Goal: Information Seeking & Learning: Learn about a topic

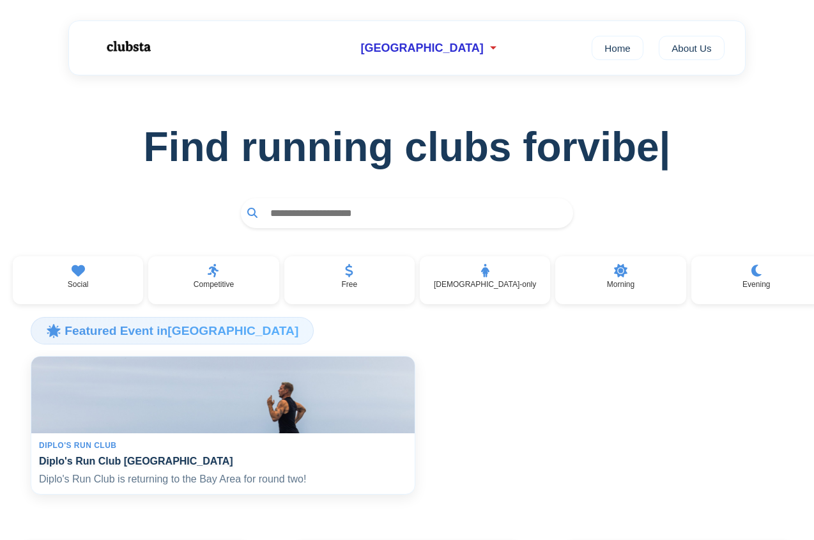
scroll to position [224, 0]
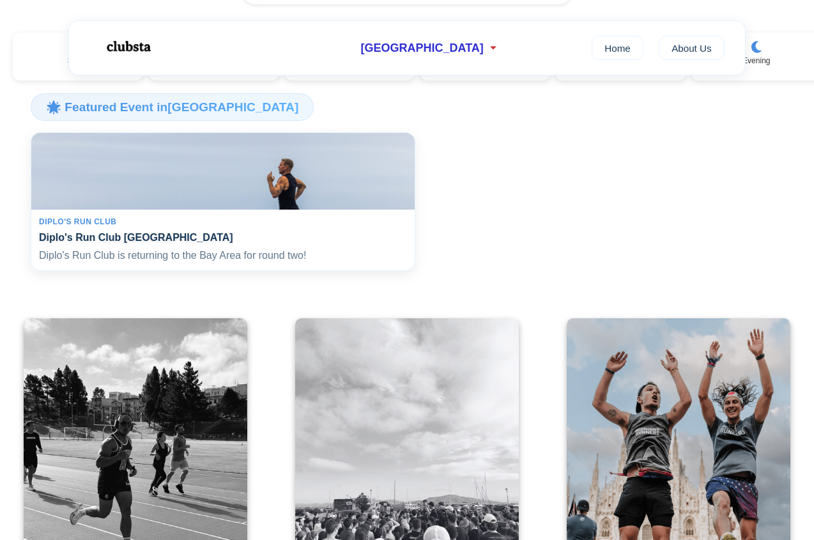
click at [73, 221] on div "Diplo's Run Club Diplo's Run Club San Francisco Diplo's Run Club is returning t…" at bounding box center [223, 240] width 384 height 61
click at [137, 153] on img at bounding box center [223, 171] width 395 height 79
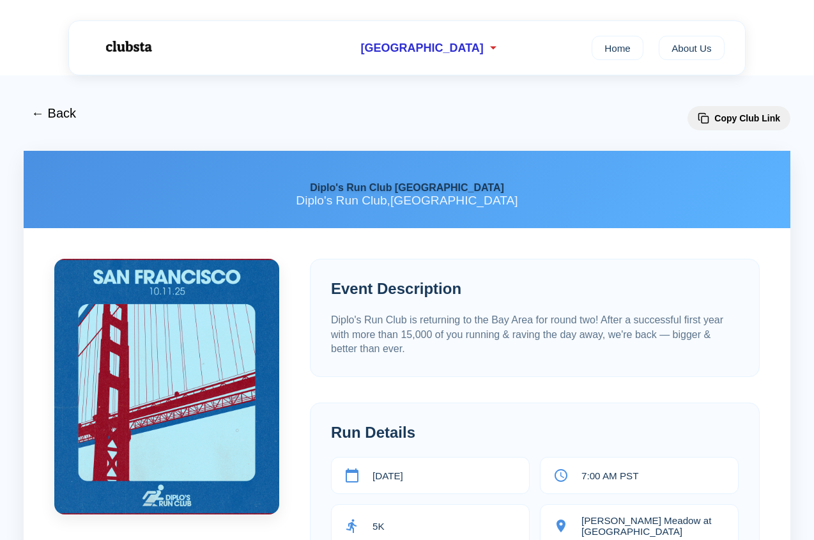
click at [132, 43] on img at bounding box center [128, 47] width 81 height 34
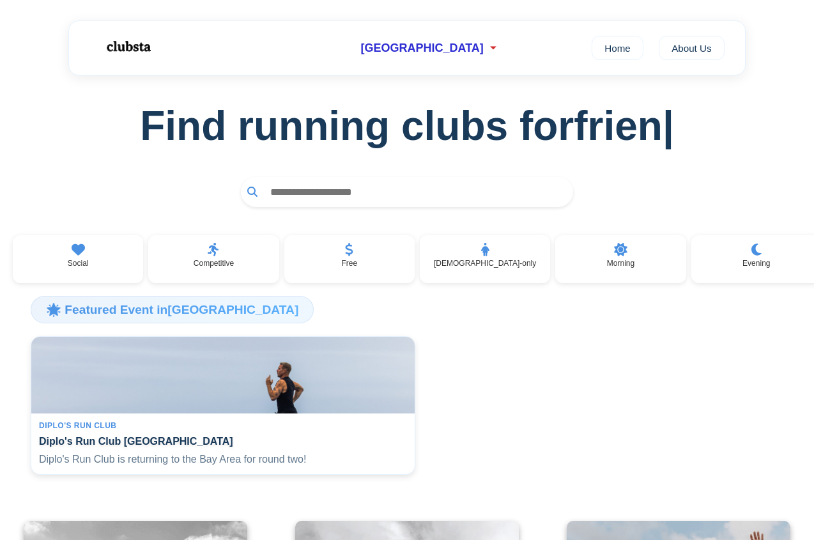
scroll to position [38, 0]
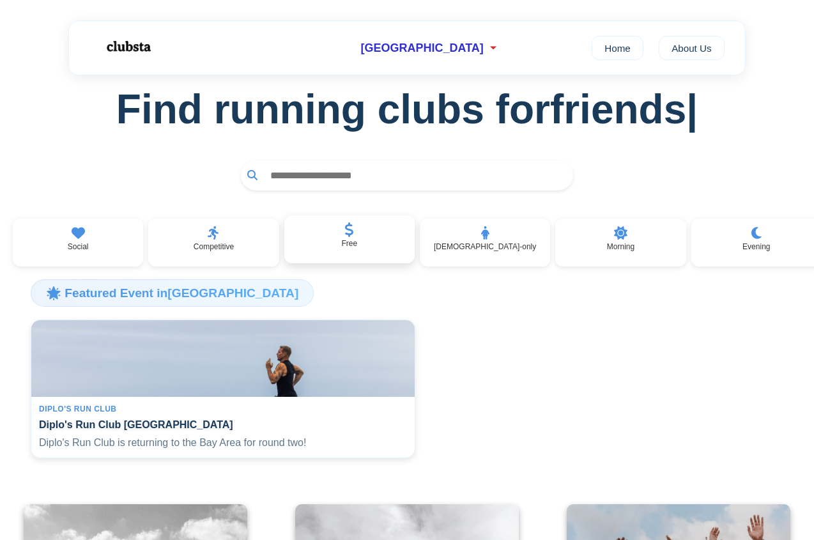
click at [382, 228] on div "Free" at bounding box center [349, 239] width 130 height 49
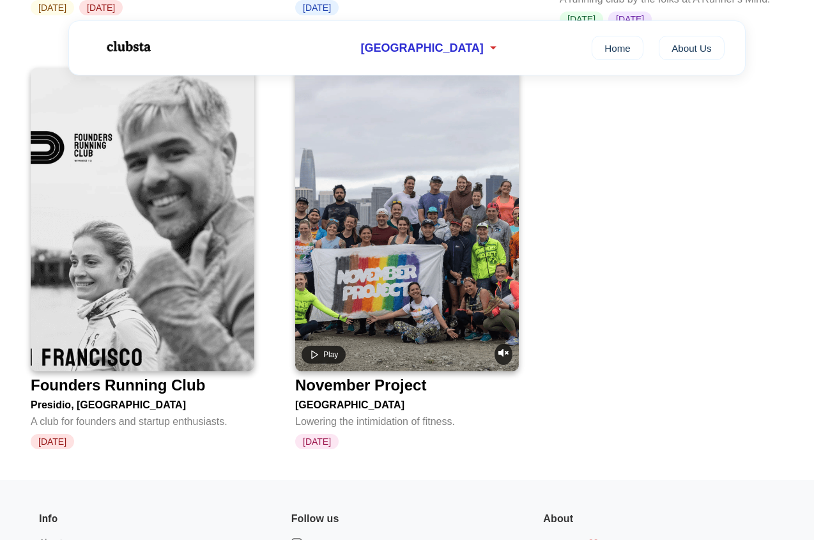
scroll to position [2281, 0]
